Goal: Task Accomplishment & Management: Manage account settings

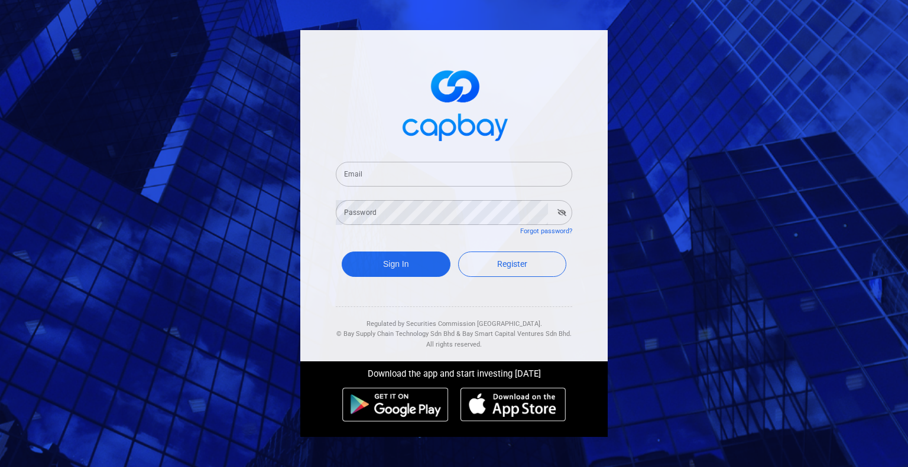
click at [402, 178] on input "Email" at bounding box center [454, 174] width 236 height 25
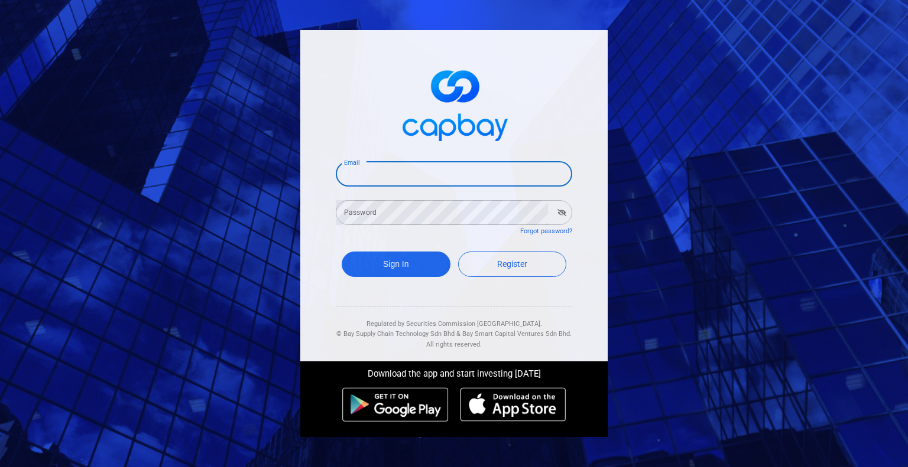
type input "[EMAIL_ADDRESS][DOMAIN_NAME]"
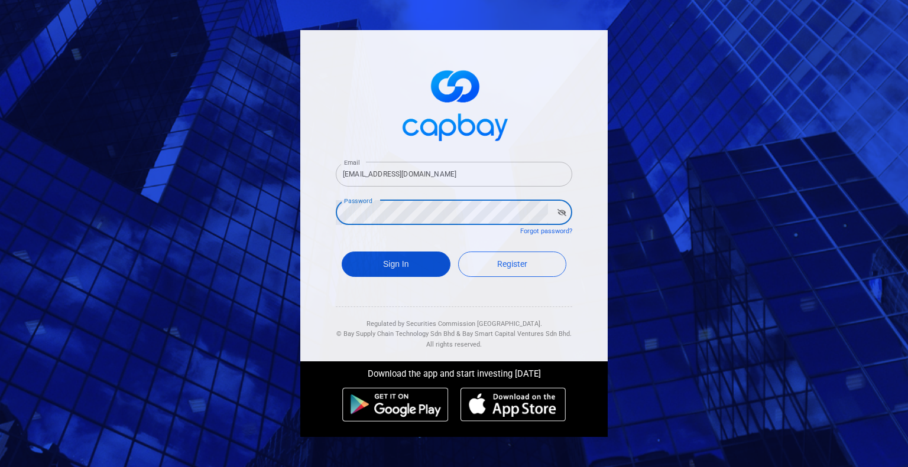
click at [414, 266] on button "Sign In" at bounding box center [396, 264] width 109 height 25
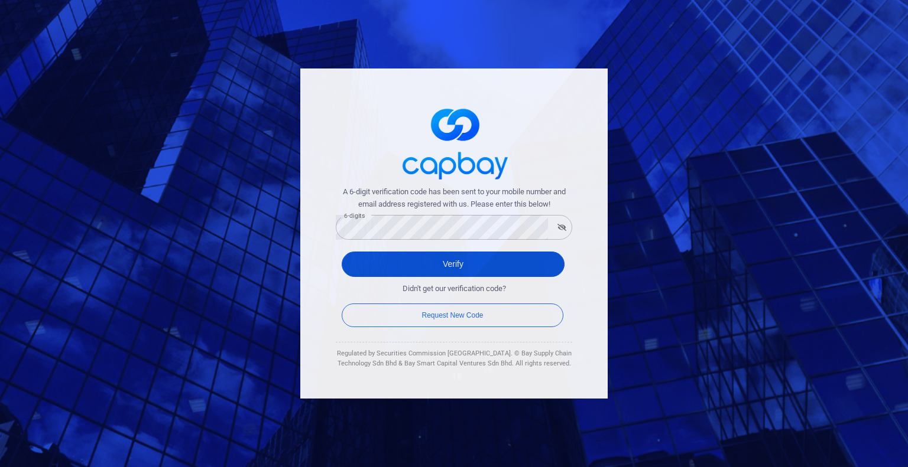
click at [450, 269] on button "Verify" at bounding box center [453, 264] width 223 height 25
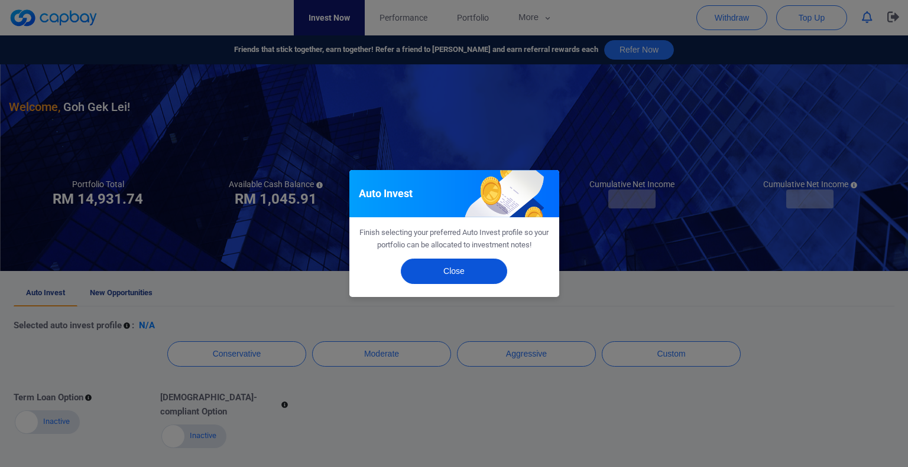
click at [444, 269] on button "Close" at bounding box center [454, 271] width 106 height 25
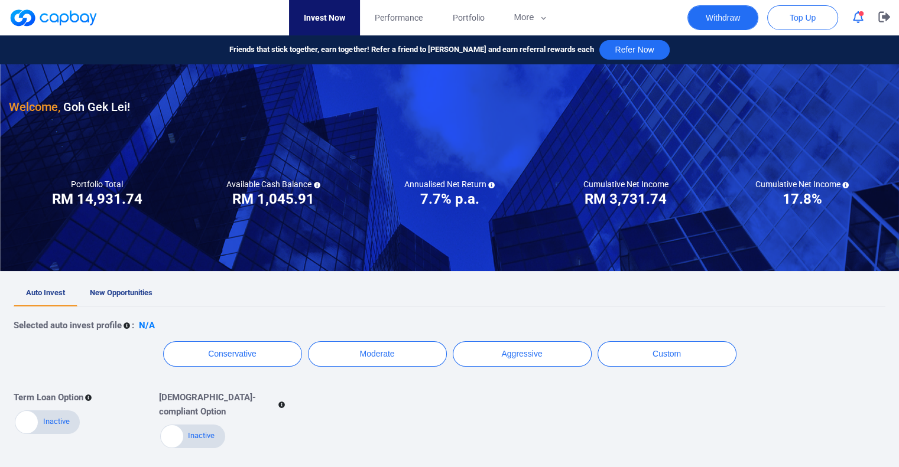
click at [741, 21] on button "Withdraw" at bounding box center [722, 17] width 71 height 25
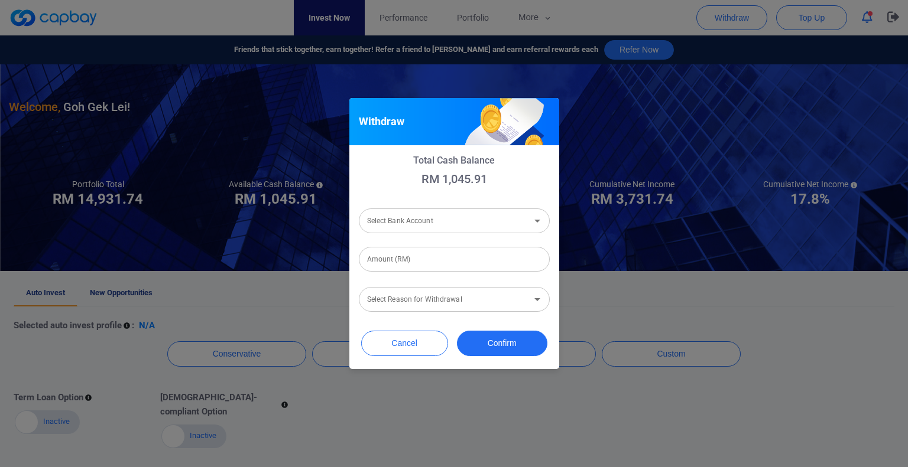
click at [444, 229] on input "Select Bank Account" at bounding box center [444, 221] width 164 height 22
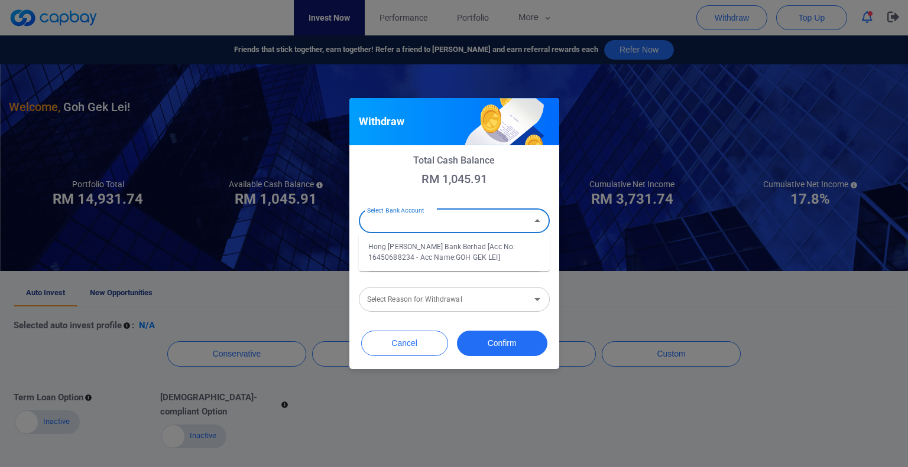
click at [415, 251] on li "Hong [PERSON_NAME] Bank Berhad [Acc No: 16450688234 - Acc Name:GOH GEK LEI]" at bounding box center [454, 252] width 191 height 28
type input "Hong [PERSON_NAME] Bank Berhad [Acc No: 16450688234 - Acc Name:GOH GEK LEI]"
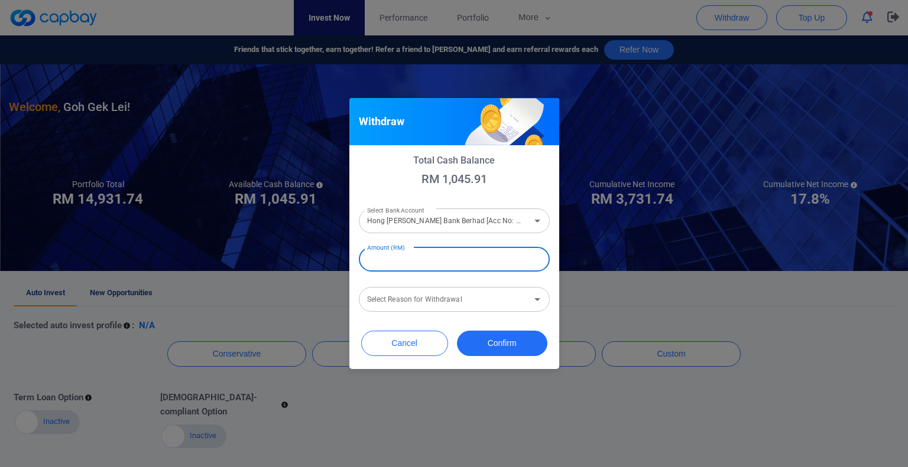
click at [403, 258] on input "Amount (RM)" at bounding box center [454, 259] width 191 height 25
click at [405, 311] on div "Select Reason for Withdrawal" at bounding box center [454, 299] width 191 height 25
type input "RM 1,000"
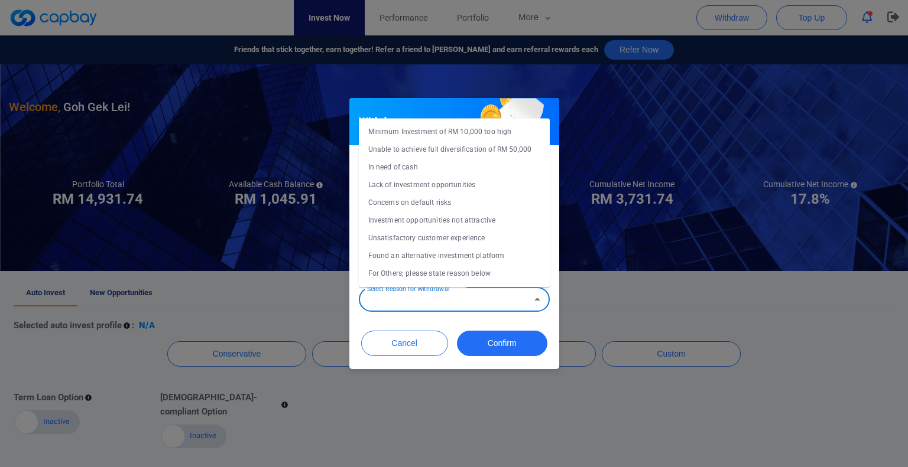
click at [402, 200] on li "Concerns on default risks" at bounding box center [454, 203] width 191 height 18
type input "Concerns on default risks"
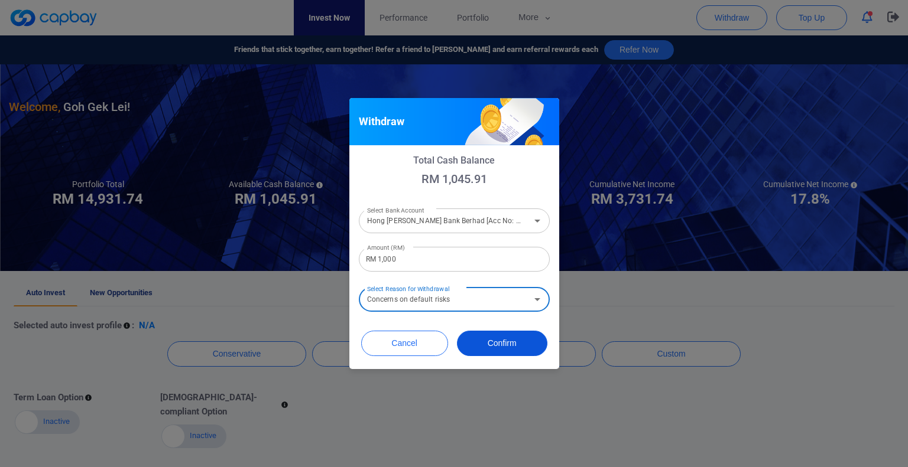
click at [499, 344] on button "Confirm" at bounding box center [502, 343] width 90 height 25
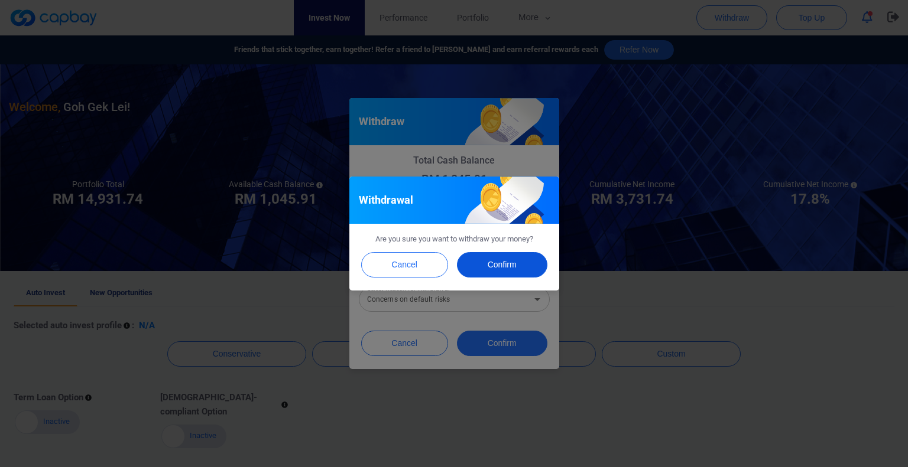
click at [512, 264] on button "Confirm" at bounding box center [502, 264] width 90 height 25
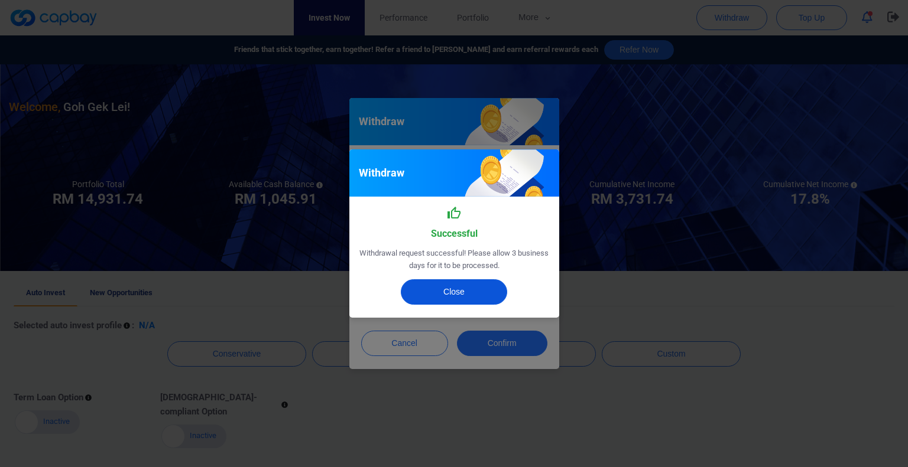
click at [453, 288] on button "Close" at bounding box center [454, 291] width 106 height 25
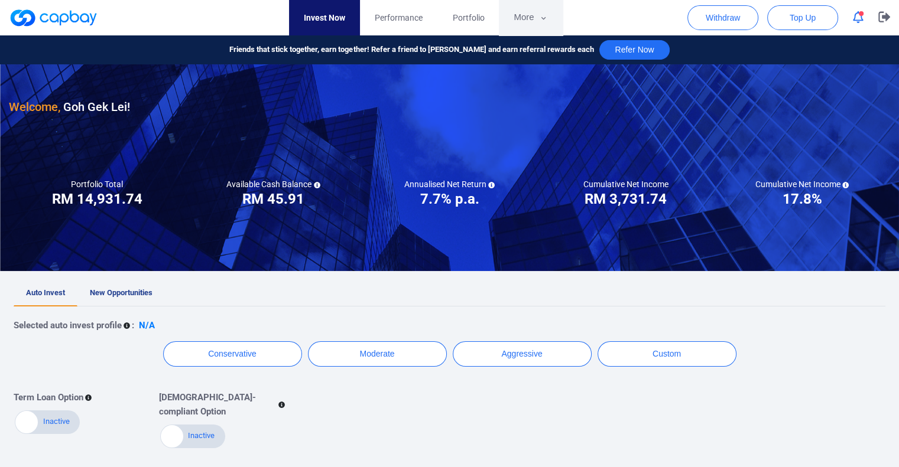
click at [537, 13] on button "More" at bounding box center [530, 17] width 63 height 35
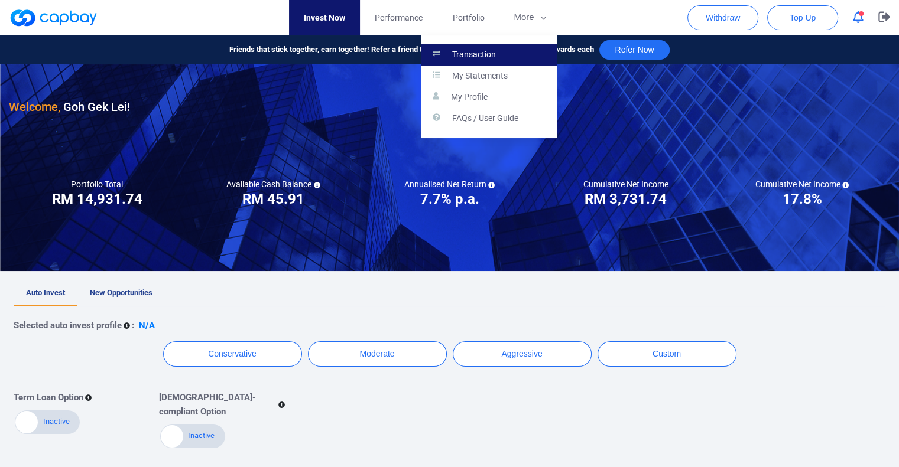
click at [482, 51] on p "Transaction" at bounding box center [474, 55] width 44 height 11
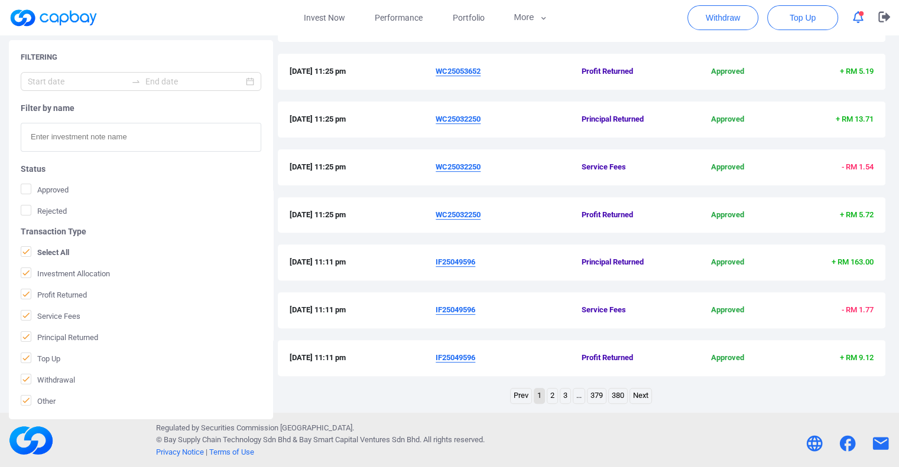
scroll to position [373, 0]
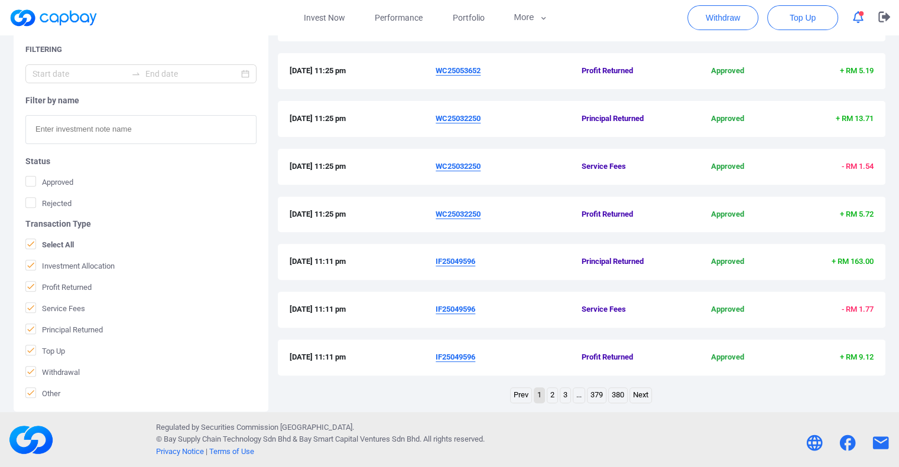
click at [553, 395] on link "2" at bounding box center [552, 395] width 10 height 15
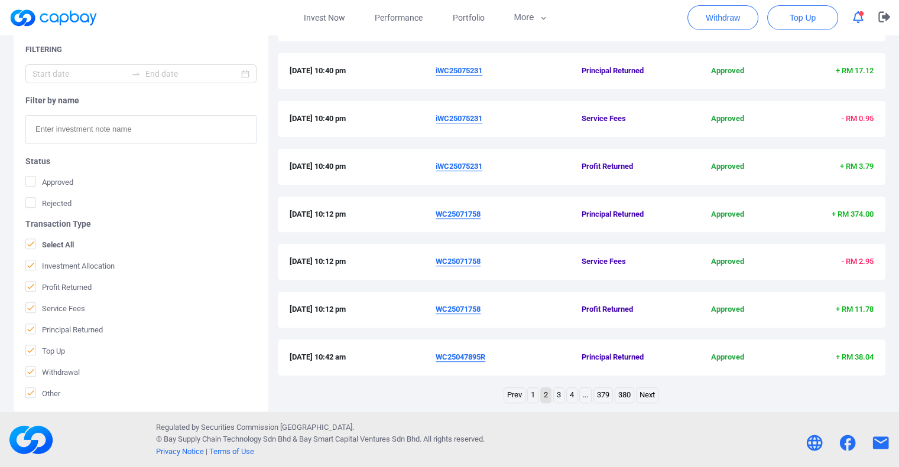
click at [558, 398] on link "3" at bounding box center [559, 395] width 10 height 15
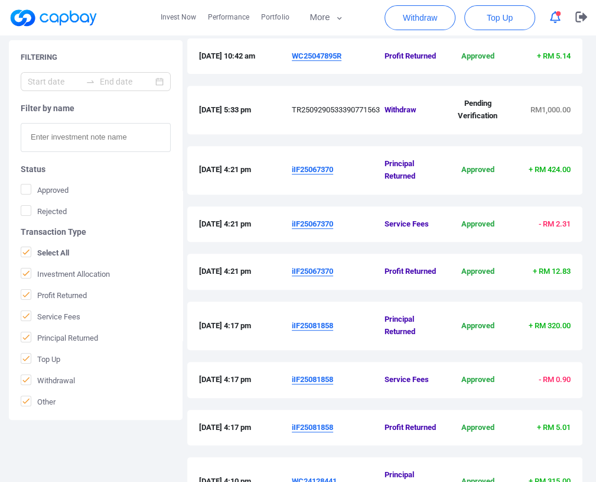
scroll to position [401, 0]
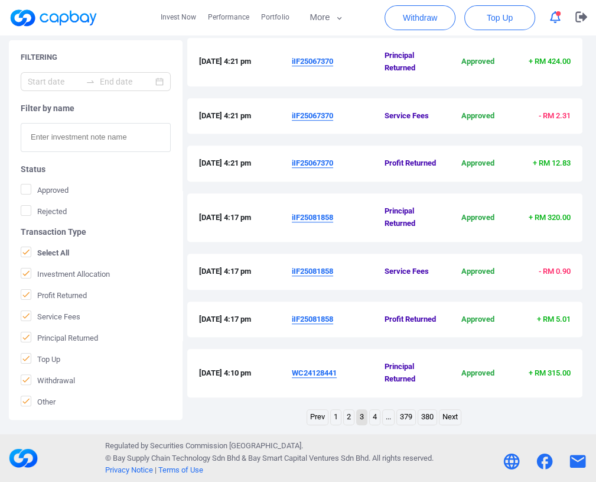
click at [347, 417] on link "2" at bounding box center [349, 416] width 10 height 15
click at [316, 370] on u "WC25047895R" at bounding box center [317, 372] width 50 height 9
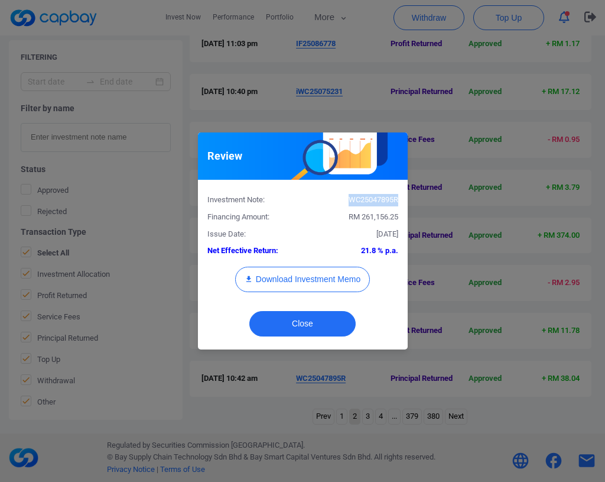
copy div "WC25047895R"
drag, startPoint x: 397, startPoint y: 200, endPoint x: 349, endPoint y: 202, distance: 48.5
click at [349, 202] on div "WC25047895R" at bounding box center [355, 200] width 105 height 12
click at [333, 330] on button "Close" at bounding box center [302, 323] width 106 height 25
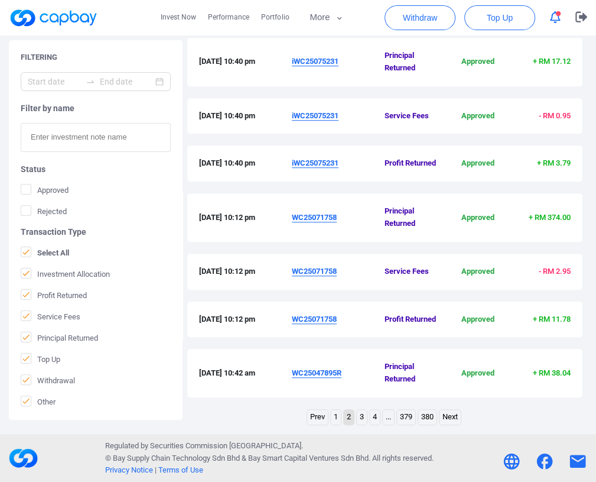
click at [321, 369] on u "WC25047895R" at bounding box center [317, 372] width 50 height 9
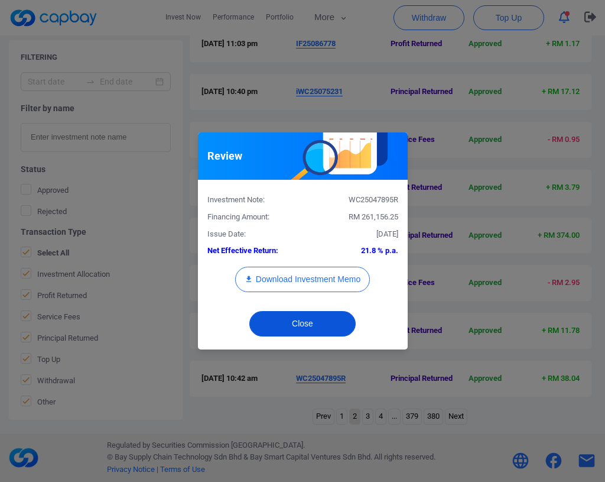
click at [298, 332] on button "Close" at bounding box center [302, 323] width 106 height 25
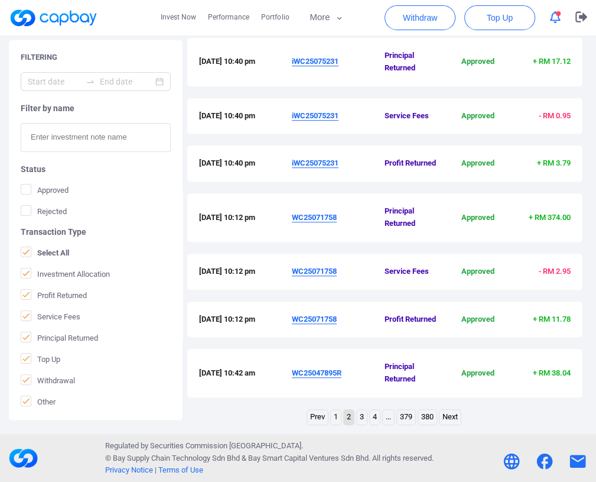
click at [319, 218] on u "WC25071758" at bounding box center [314, 217] width 45 height 9
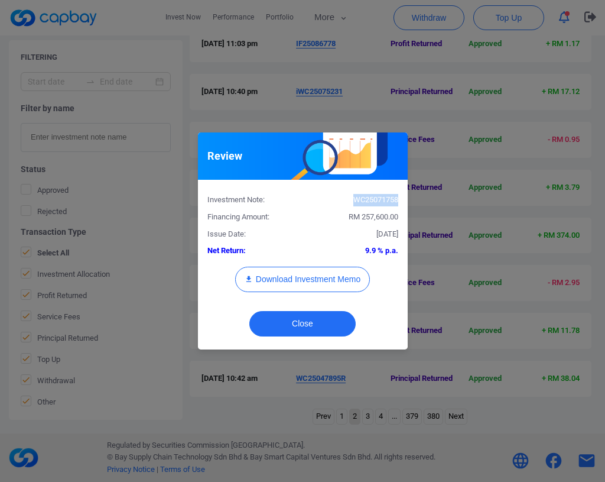
drag, startPoint x: 398, startPoint y: 196, endPoint x: 349, endPoint y: 199, distance: 49.1
click at [349, 199] on div "WC25071758" at bounding box center [355, 200] width 105 height 12
copy div "WC25071758"
click at [321, 325] on button "Close" at bounding box center [302, 323] width 106 height 25
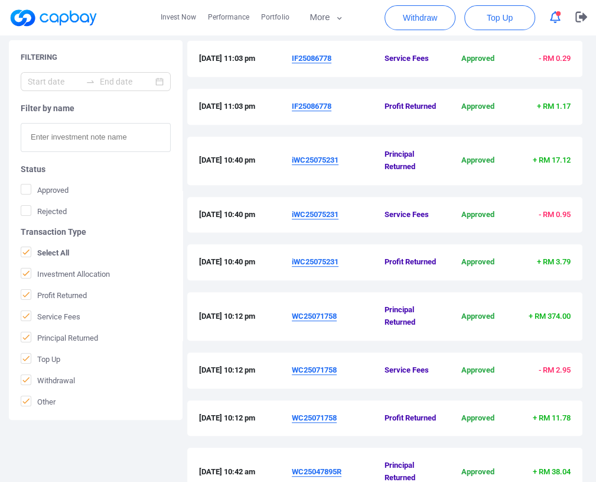
scroll to position [283, 0]
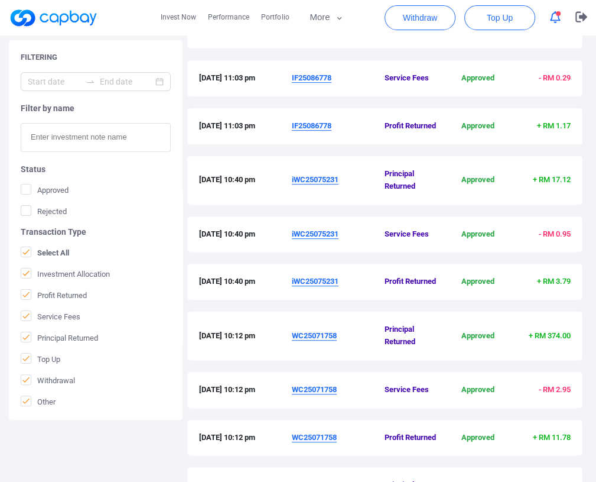
click at [324, 181] on u "iWC25075231" at bounding box center [315, 179] width 47 height 9
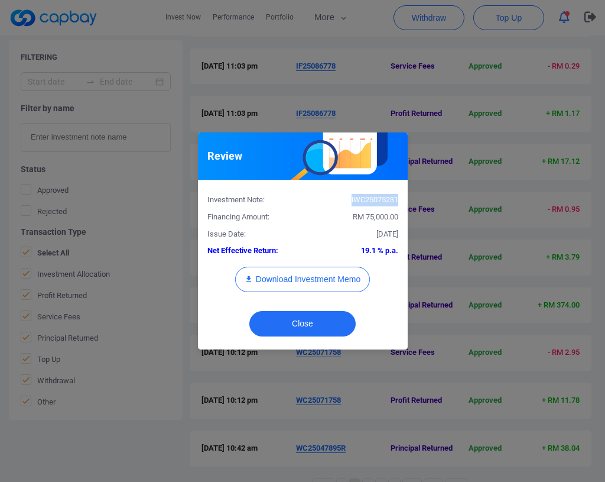
drag, startPoint x: 397, startPoint y: 198, endPoint x: 349, endPoint y: 199, distance: 47.9
click at [349, 199] on div "iWC25075231" at bounding box center [355, 200] width 105 height 12
copy div "iWC25075231"
click at [314, 321] on button "Close" at bounding box center [302, 323] width 106 height 25
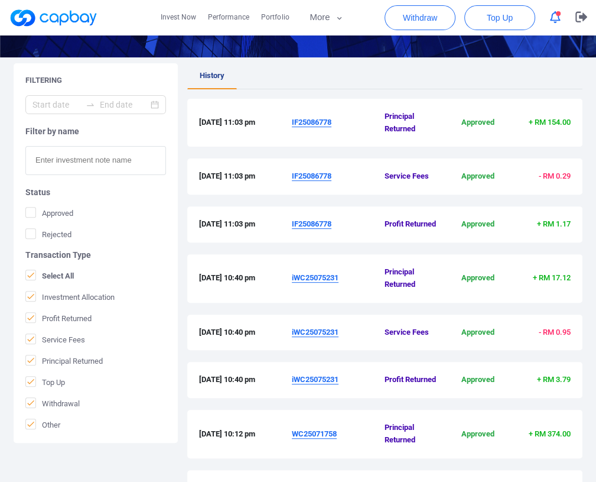
scroll to position [165, 0]
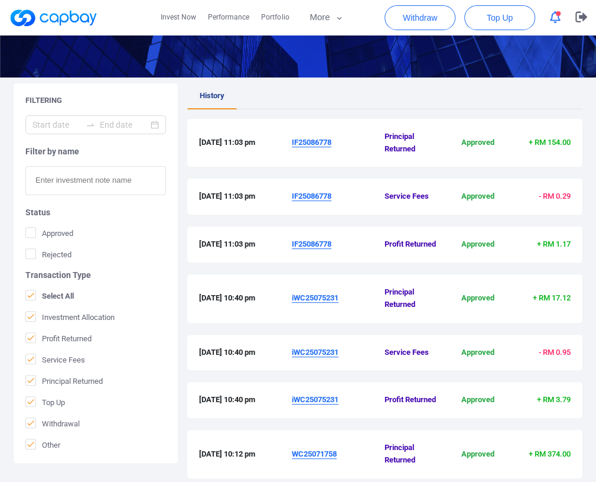
click at [318, 144] on u "IF25086778" at bounding box center [312, 142] width 40 height 9
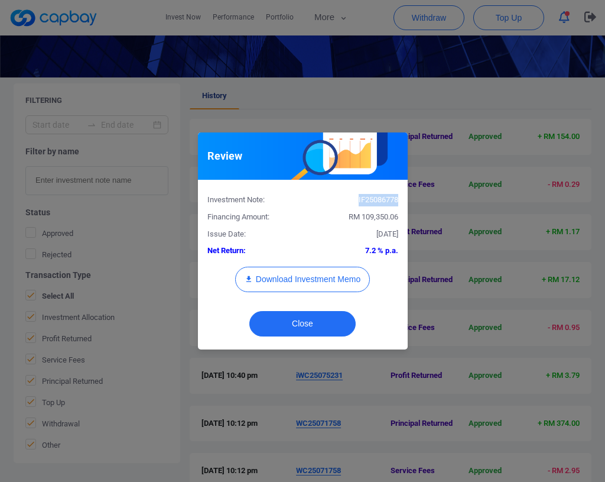
drag, startPoint x: 397, startPoint y: 197, endPoint x: 356, endPoint y: 201, distance: 41.0
click at [356, 201] on div "IF25086778" at bounding box center [355, 200] width 105 height 12
copy div "IF25086778"
click at [320, 325] on button "Close" at bounding box center [302, 323] width 106 height 25
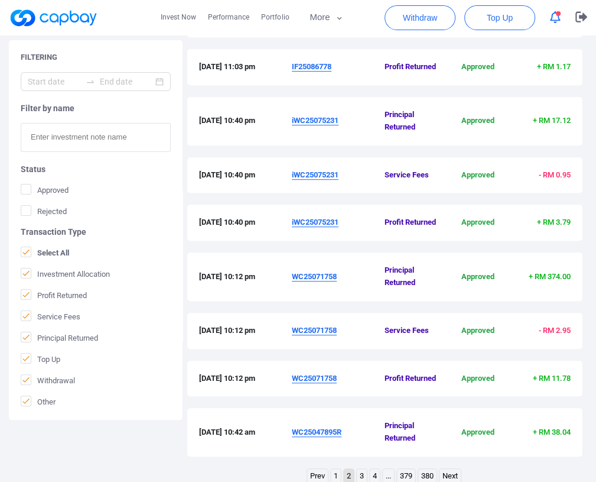
scroll to position [401, 0]
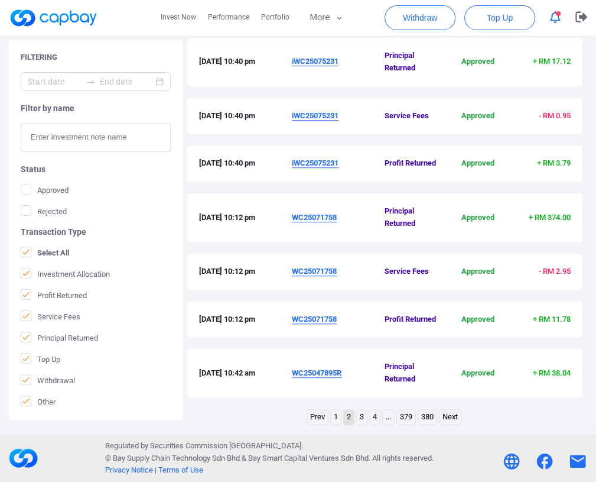
click at [335, 417] on link "1" at bounding box center [336, 416] width 10 height 15
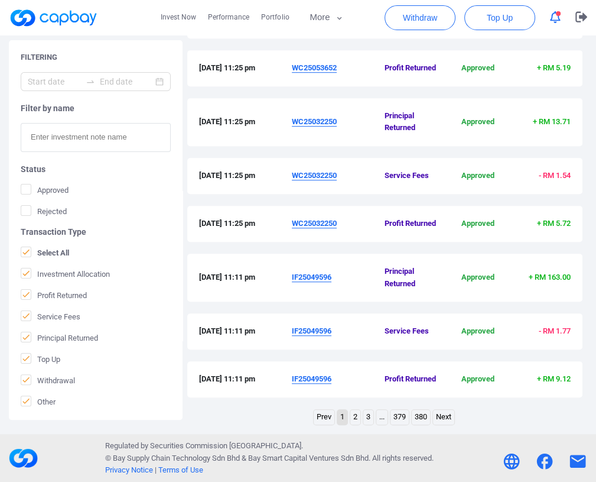
click at [324, 279] on u "IF25049596" at bounding box center [312, 276] width 40 height 9
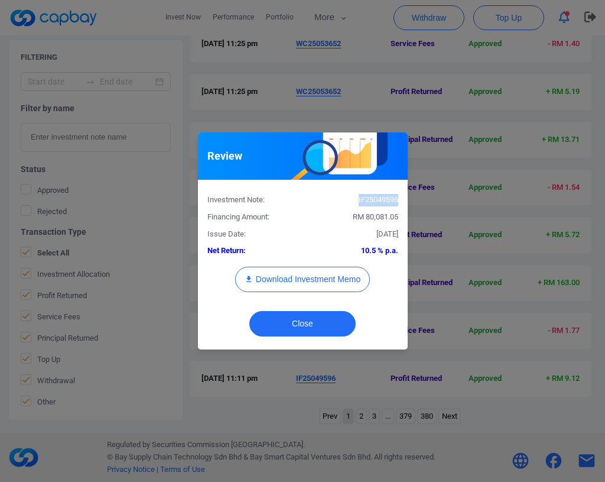
copy div "IF25049596"
drag, startPoint x: 398, startPoint y: 200, endPoint x: 356, endPoint y: 200, distance: 41.9
click at [356, 200] on div "IF25049596" at bounding box center [355, 200] width 105 height 12
click at [310, 329] on button "Close" at bounding box center [302, 323] width 106 height 25
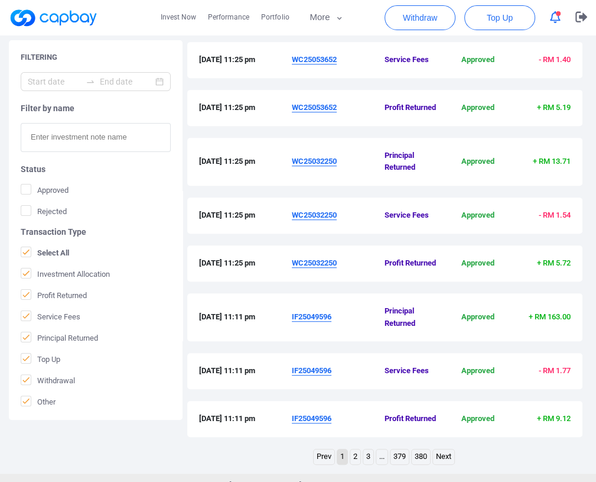
scroll to position [342, 0]
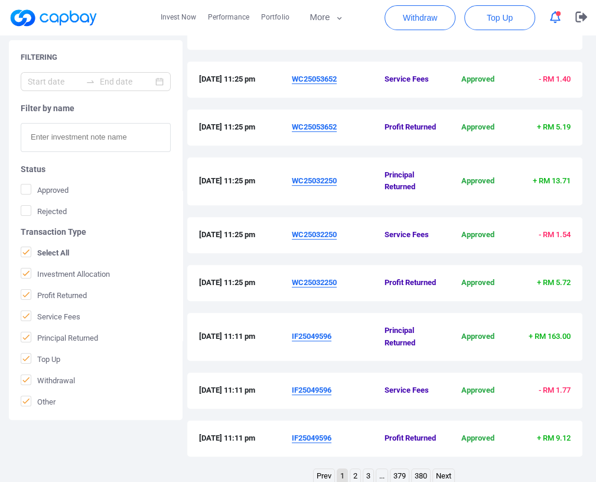
click at [327, 177] on u "WC25032250" at bounding box center [314, 180] width 45 height 9
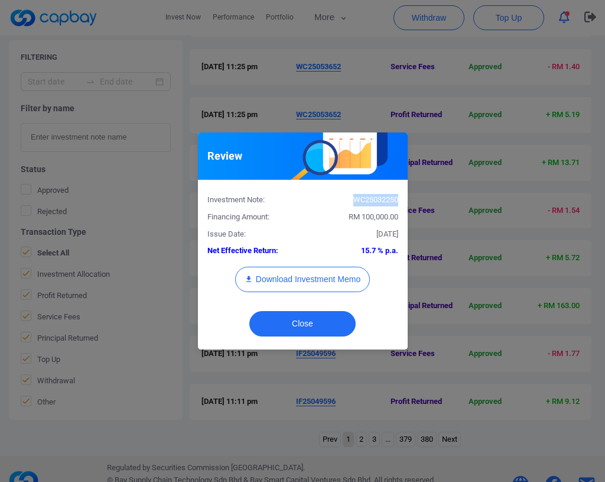
drag, startPoint x: 399, startPoint y: 201, endPoint x: 354, endPoint y: 198, distance: 45.6
click at [354, 198] on div "WC25032250" at bounding box center [355, 200] width 105 height 12
copy div "WC25032250"
click at [323, 329] on button "Close" at bounding box center [302, 323] width 106 height 25
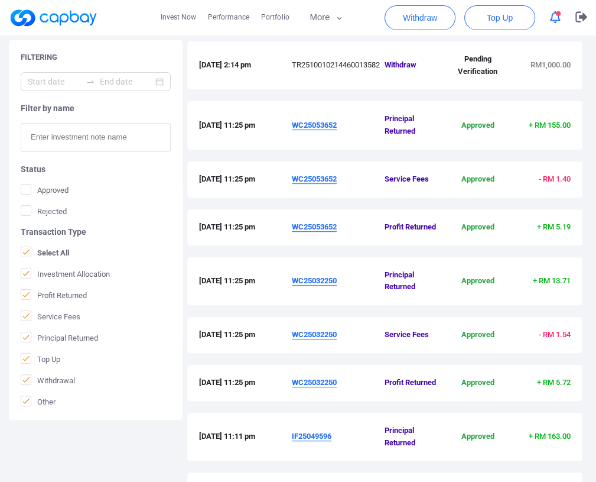
scroll to position [224, 0]
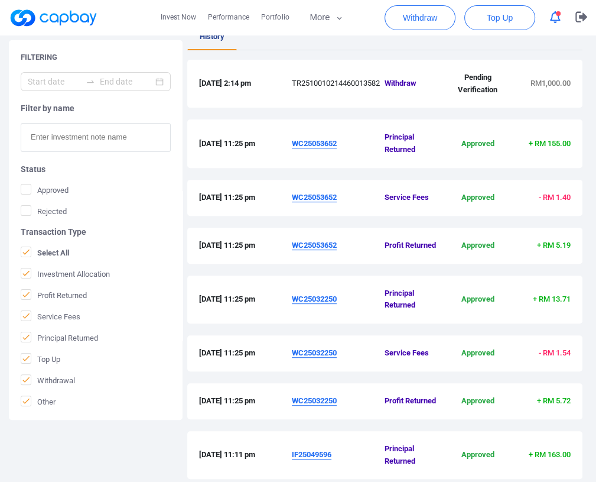
click at [314, 139] on u "WC25053652" at bounding box center [314, 143] width 45 height 9
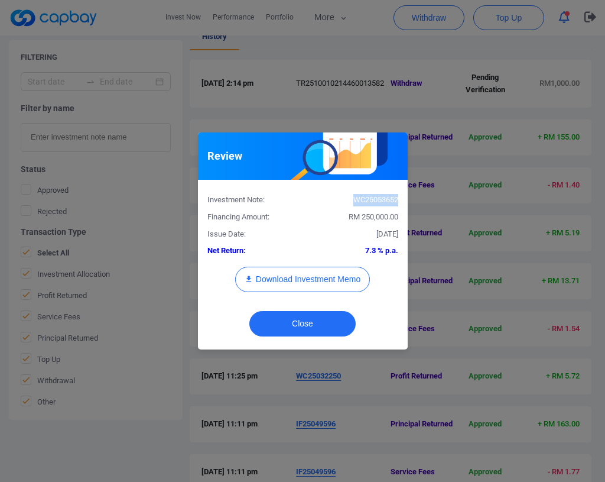
drag, startPoint x: 400, startPoint y: 199, endPoint x: 355, endPoint y: 200, distance: 45.5
click at [355, 200] on div "WC25053652" at bounding box center [355, 200] width 105 height 12
copy div "WC25053652"
click at [324, 322] on button "Close" at bounding box center [302, 323] width 106 height 25
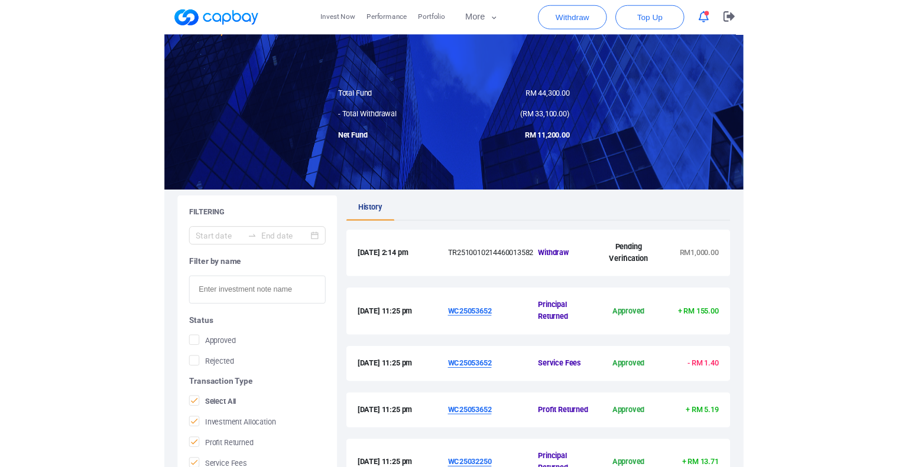
scroll to position [0, 0]
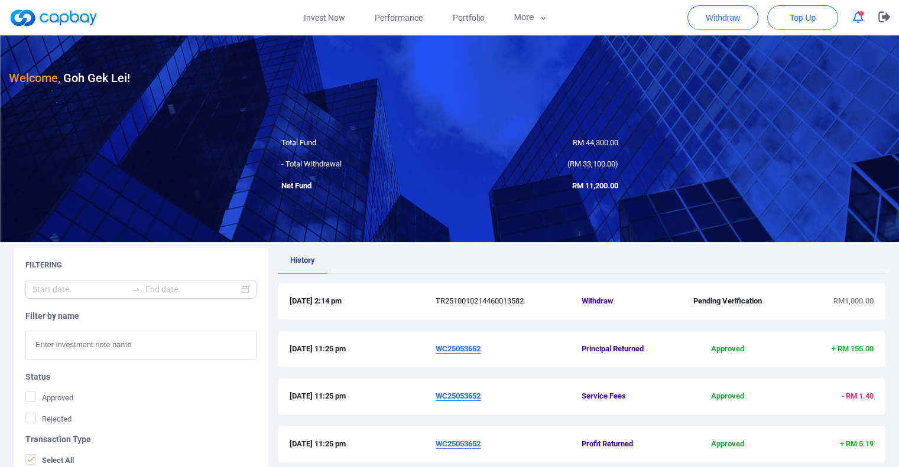
click at [92, 22] on link at bounding box center [53, 17] width 89 height 19
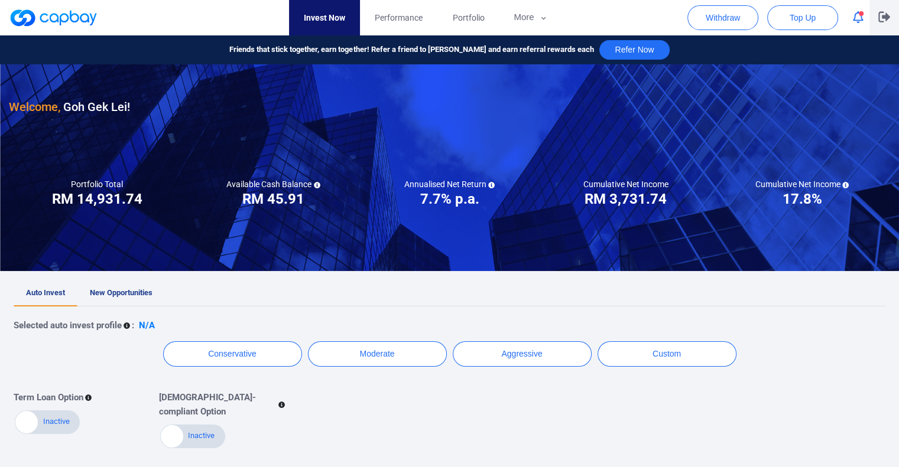
click at [883, 12] on icon "button" at bounding box center [884, 16] width 12 height 11
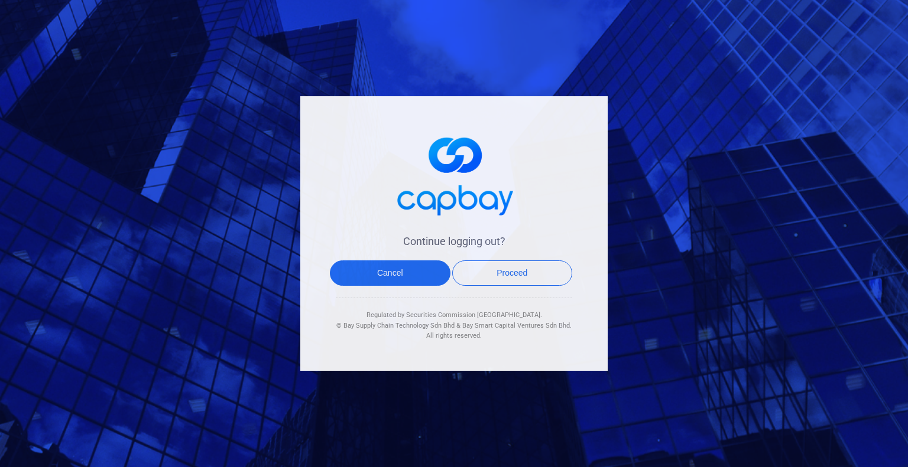
click at [509, 287] on div "Cancel Proceed" at bounding box center [451, 279] width 242 height 37
click at [510, 281] on button "Proceed" at bounding box center [512, 273] width 121 height 25
